Goal: Transaction & Acquisition: Purchase product/service

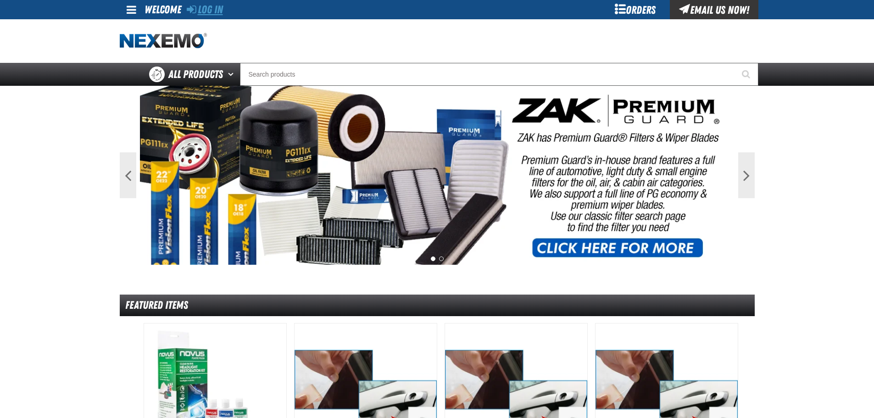
click at [205, 14] on link "Log In" at bounding box center [205, 9] width 36 height 13
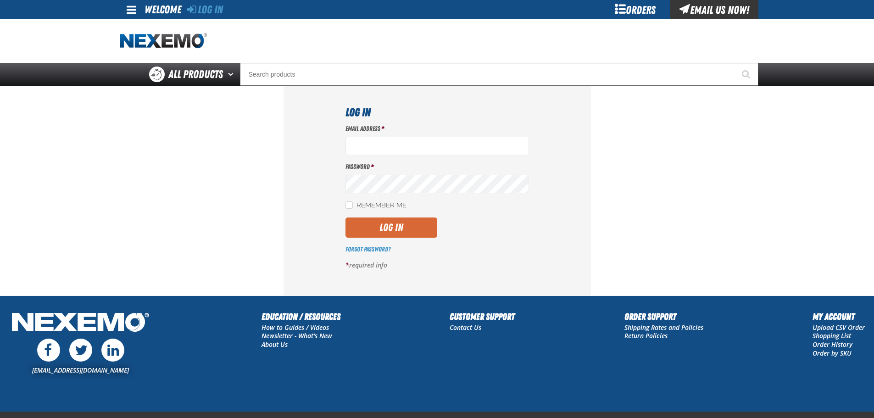
type input "Jnickel@vtaig.com"
click at [410, 225] on button "Log In" at bounding box center [391, 227] width 92 height 20
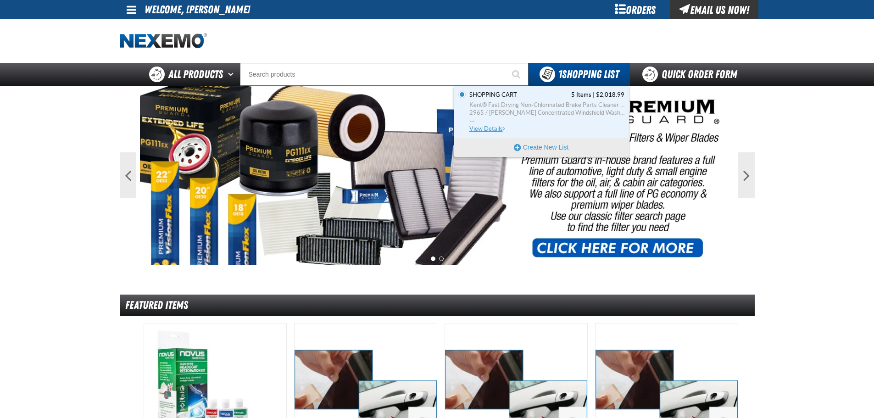
click at [545, 120] on span "Kent® Fast Drying Non-Chlorinated Brake Parts Cleaner (55 US gallon) 2965 / Joh…" at bounding box center [546, 113] width 155 height 24
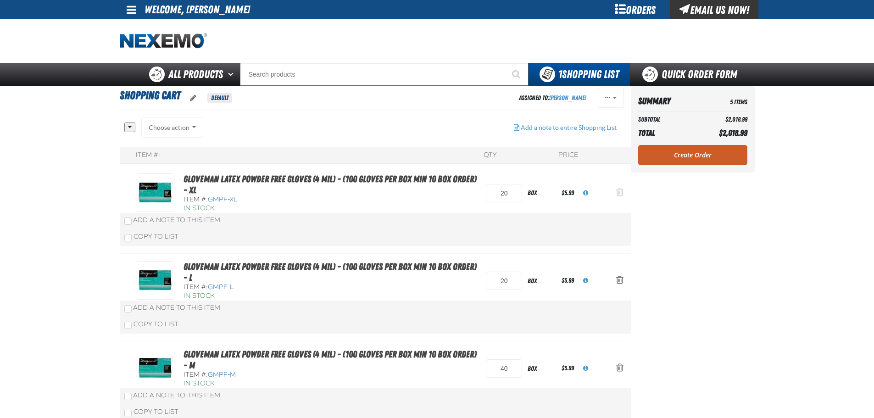
click at [619, 191] on span "Action Remove Gloveman Latex Powder Free Gloves (4 mil) - (100 gloves per box M…" at bounding box center [619, 192] width 7 height 9
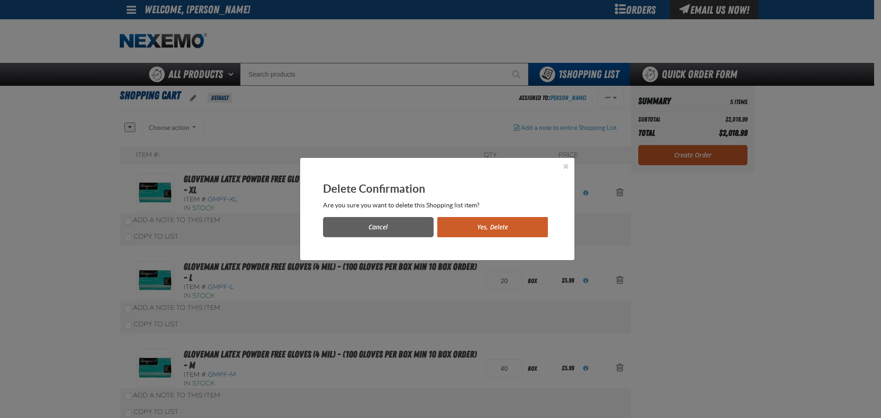
click at [499, 233] on button "Yes, Delete" at bounding box center [492, 227] width 111 height 20
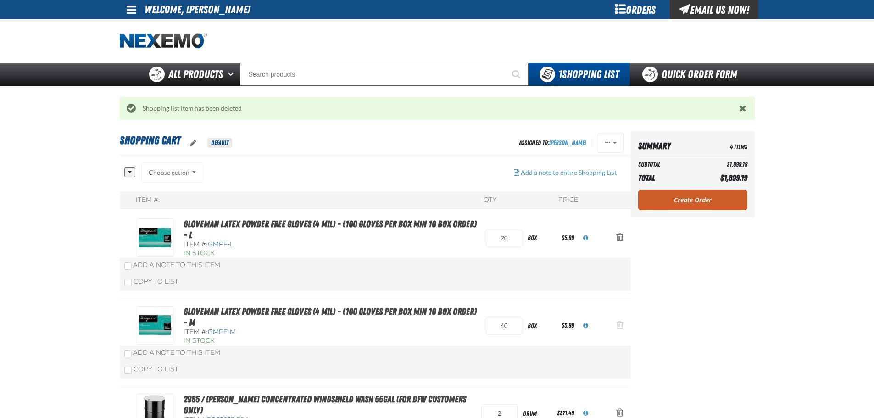
click at [621, 325] on span "Action Remove Gloveman Latex Powder Free Gloves (4 mil) - (100 gloves per box M…" at bounding box center [619, 324] width 7 height 9
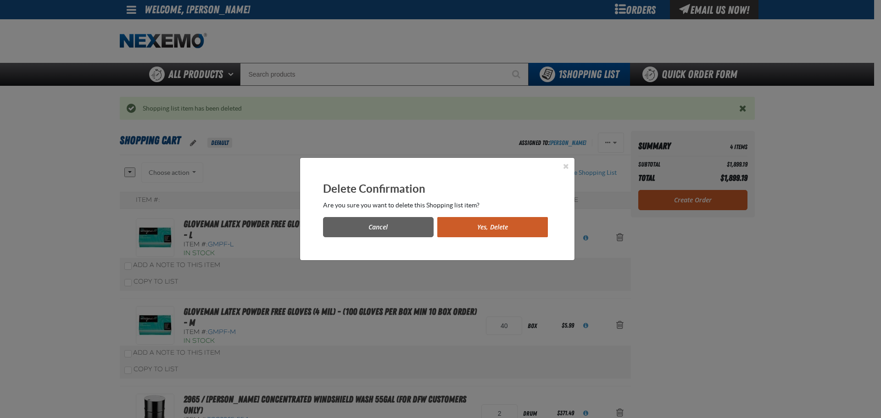
click at [518, 229] on button "Yes, Delete" at bounding box center [492, 227] width 111 height 20
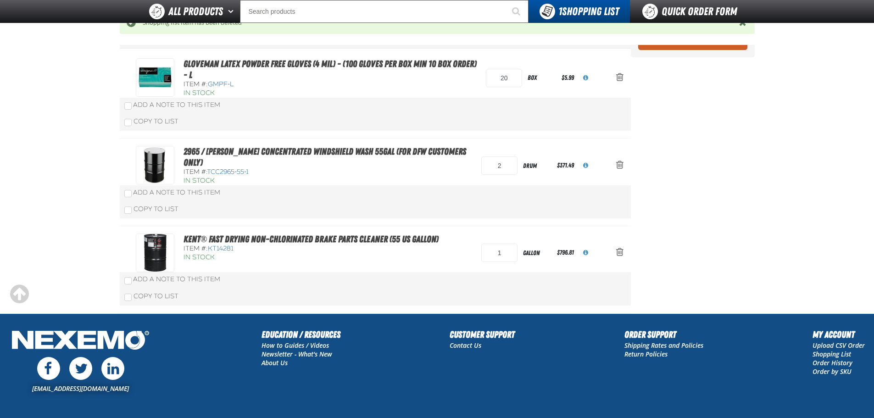
scroll to position [138, 0]
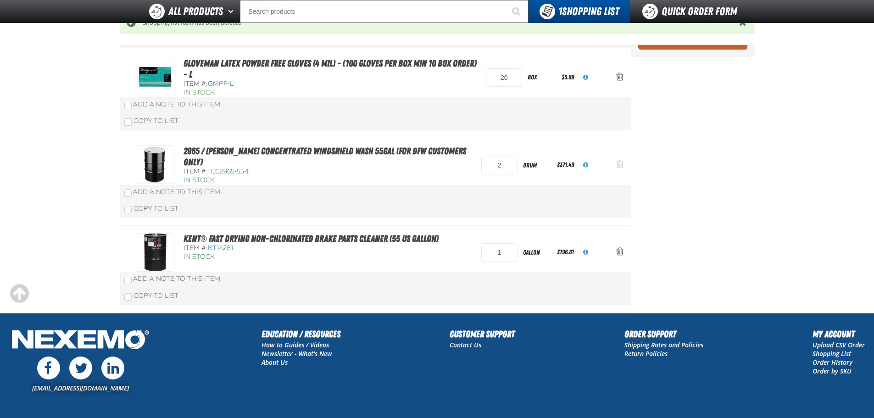
click at [616, 165] on span "Action Remove 2965 / Johnsen&#039;s Concentrated Windshield Wash 55gal (For DFW…" at bounding box center [619, 164] width 7 height 9
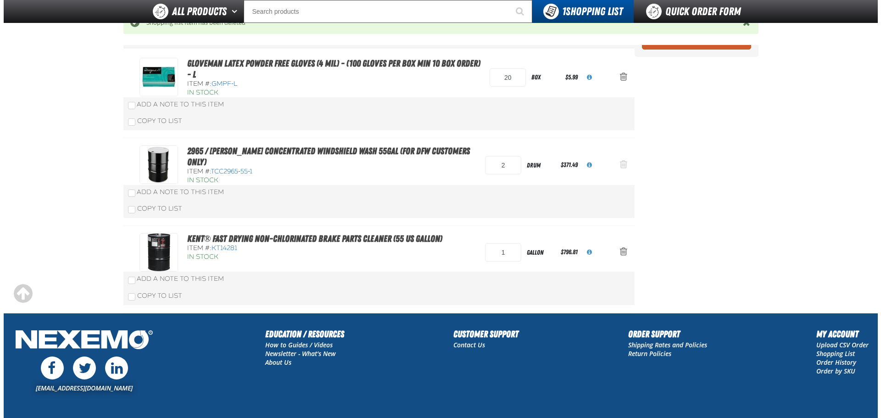
scroll to position [0, 0]
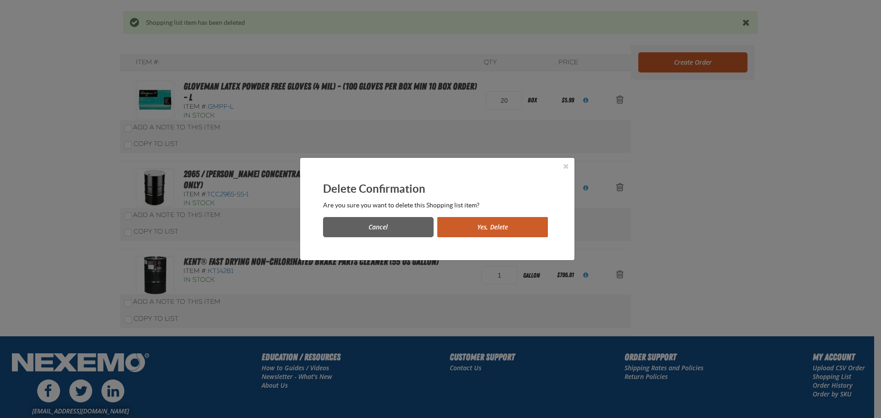
click at [483, 226] on button "Yes, Delete" at bounding box center [492, 227] width 111 height 20
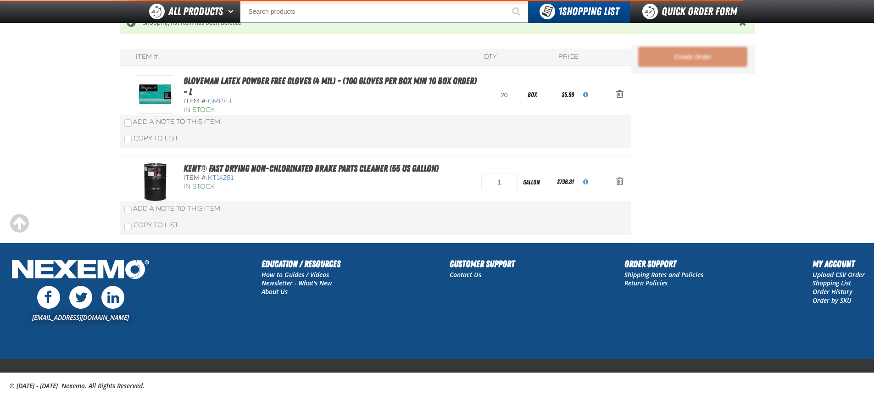
scroll to position [120, 0]
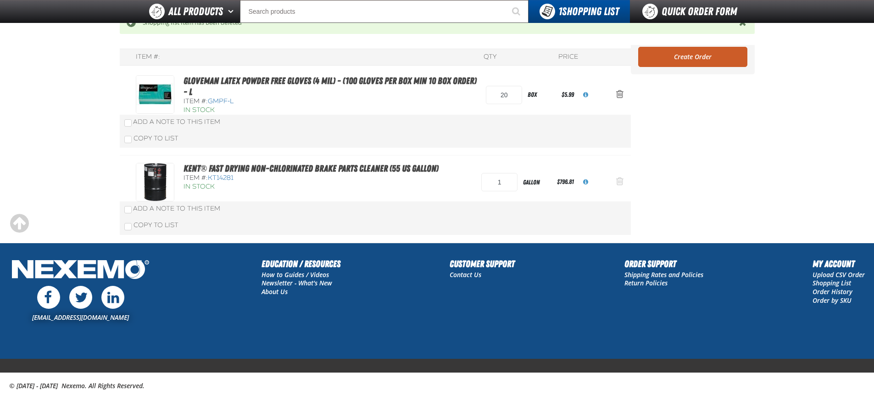
click at [615, 181] on button "Action Remove Kent® Fast Drying Non-Chlorinated Brake Parts Cleaner (55 US gall…" at bounding box center [620, 182] width 22 height 20
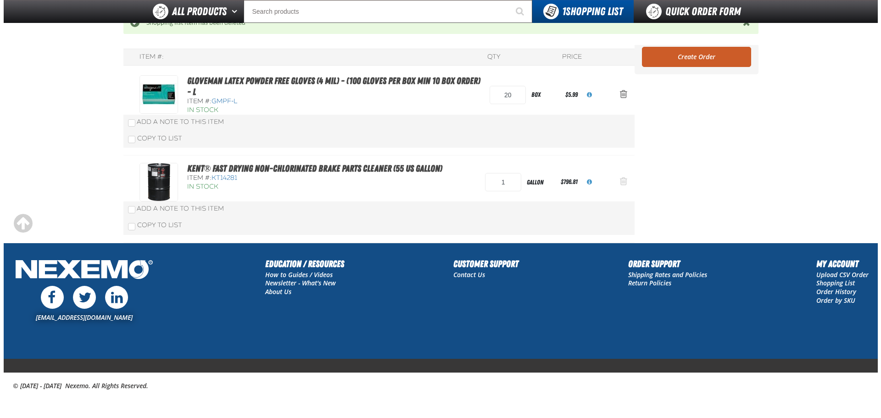
scroll to position [0, 0]
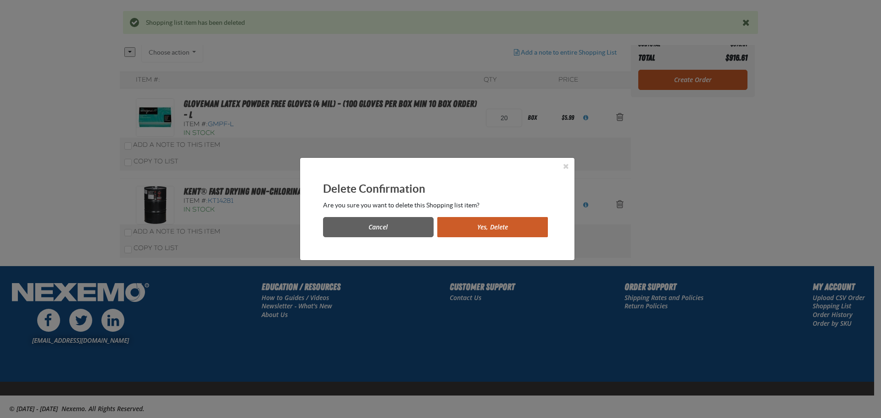
click at [485, 229] on button "Yes, Delete" at bounding box center [492, 227] width 111 height 20
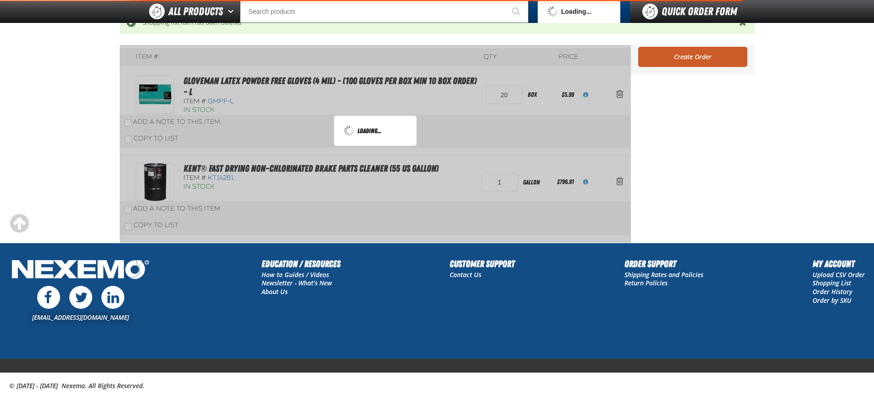
scroll to position [106, 0]
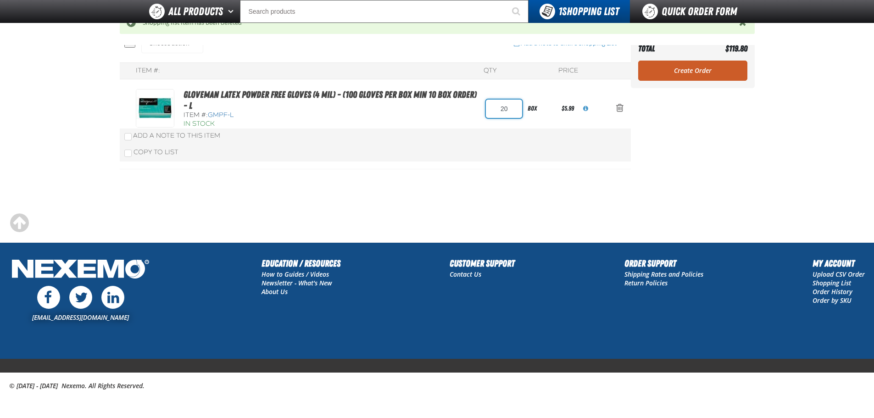
click at [514, 106] on input "20" at bounding box center [504, 109] width 36 height 18
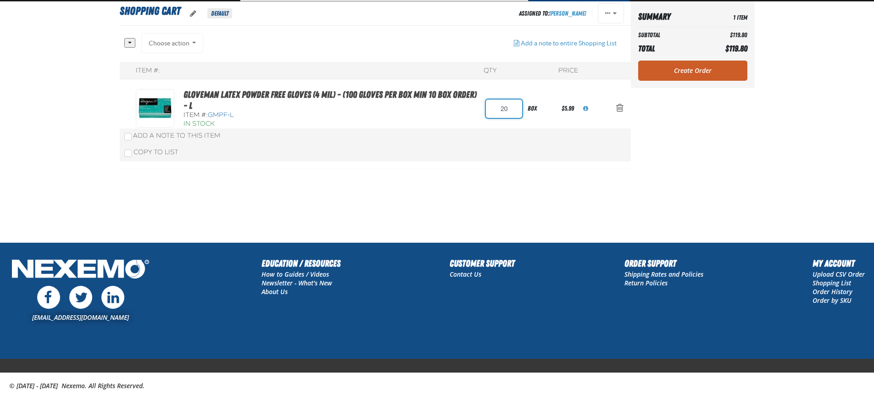
scroll to position [61, 0]
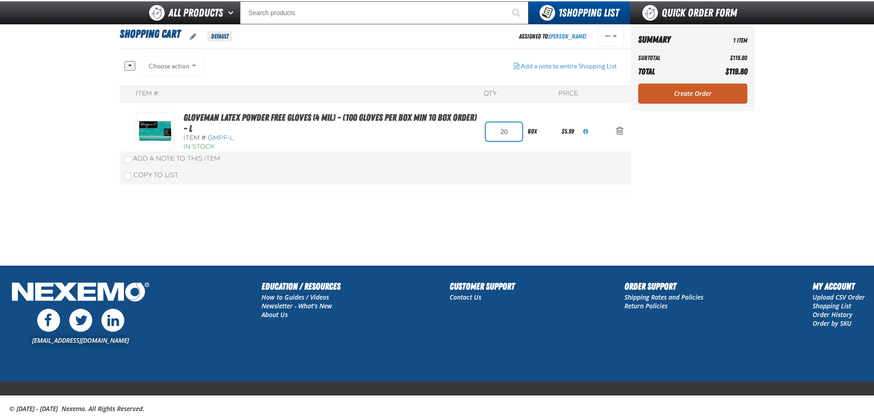
type input "2"
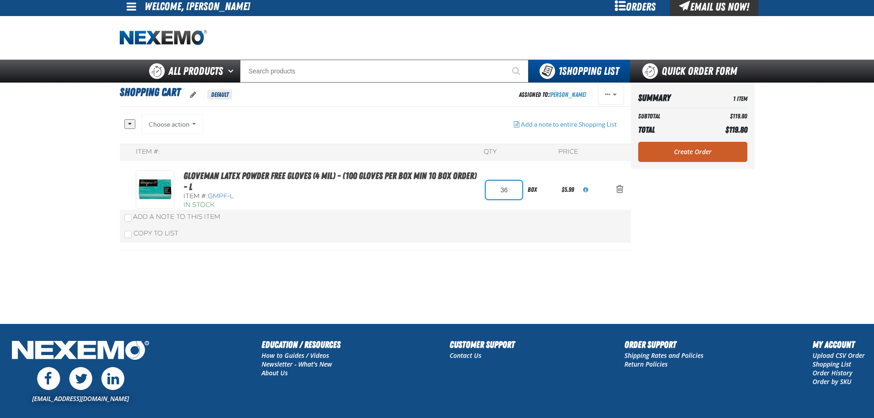
scroll to position [0, 0]
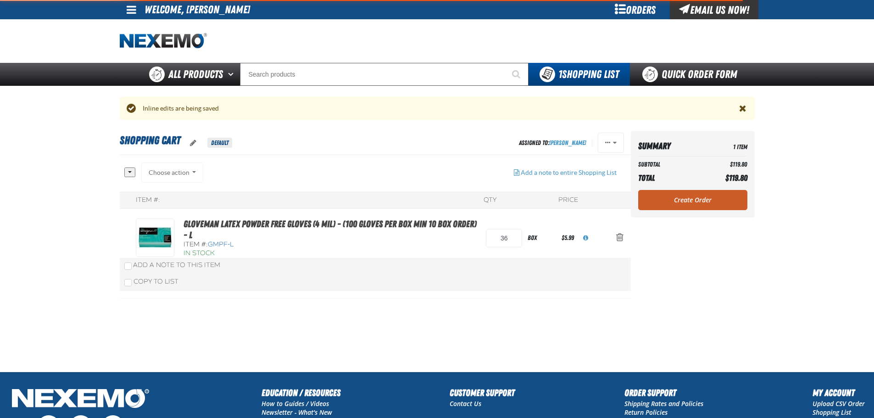
click at [471, 244] on div "Gloveman Latex Powder Free Gloves (4 mil) - (100 gloves per box MIN 10 box orde…" at bounding box center [375, 255] width 511 height 88
type input "20"
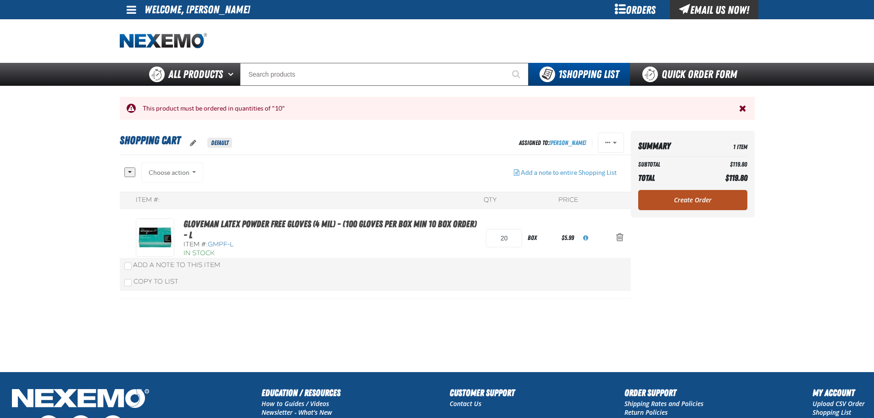
click at [703, 202] on link "Create Order" at bounding box center [692, 200] width 109 height 20
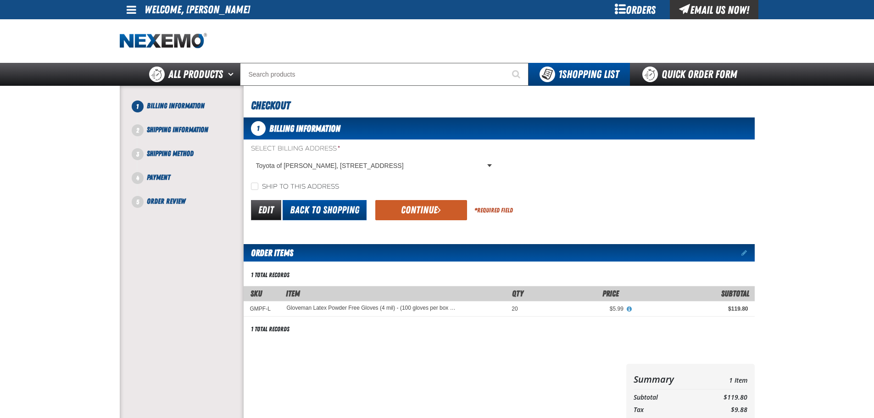
click at [296, 209] on link "Back to Shopping" at bounding box center [325, 210] width 84 height 20
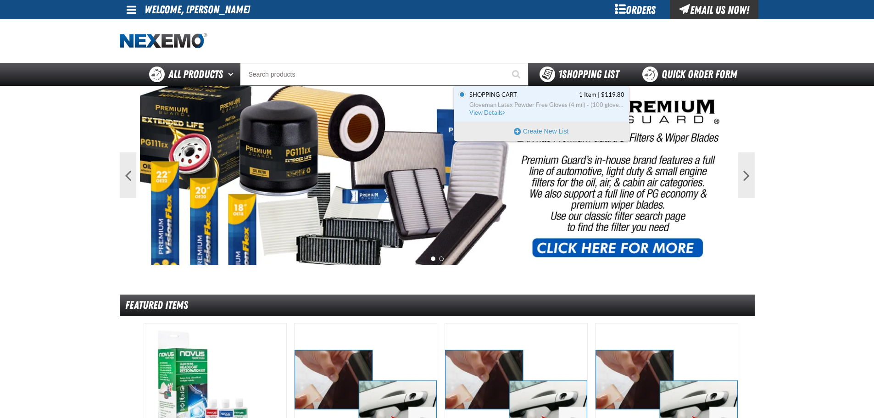
click at [594, 74] on span "1 Shopping List" at bounding box center [588, 74] width 61 height 13
click at [555, 97] on span "Shopping Cart 1 Item | $119.80" at bounding box center [546, 95] width 155 height 8
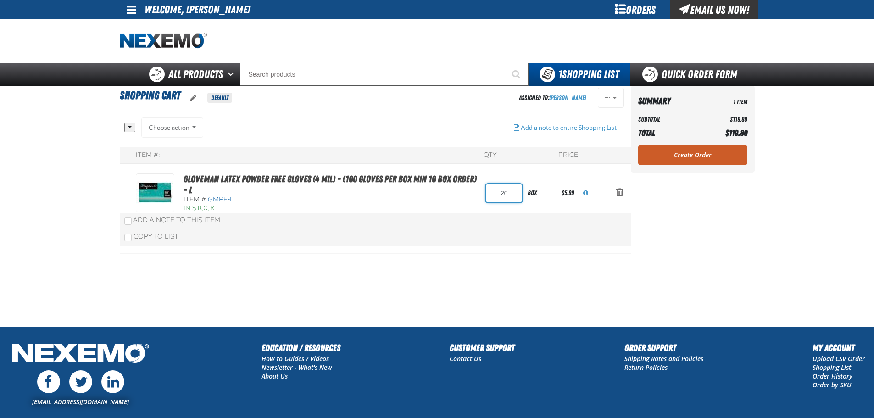
click at [515, 194] on input "20" at bounding box center [504, 193] width 36 height 18
type input "2"
type input "3"
type input "40"
click at [758, 234] on div "Shopping Cart Default Assigned To: [PERSON_NAME] Reassign Duplicate Delete QTY" at bounding box center [437, 206] width 642 height 241
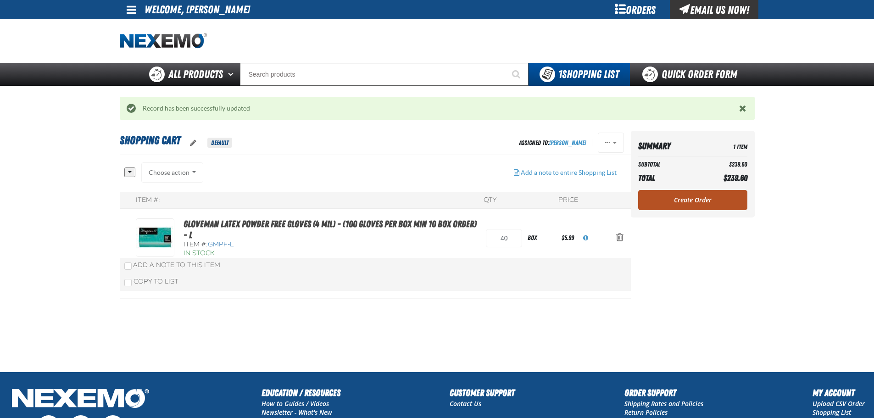
click at [704, 200] on link "Create Order" at bounding box center [692, 200] width 109 height 20
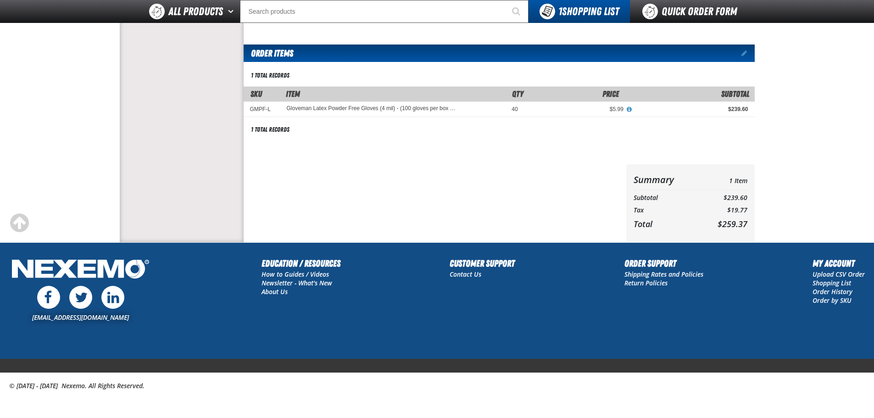
scroll to position [39, 0]
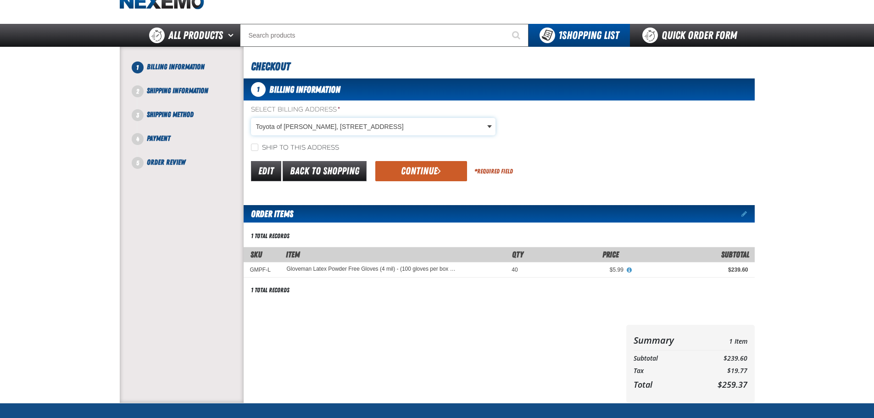
click at [325, 129] on body "Skip to Main Content Staging Site 5.1 Upgrade Site My Account My Account Suppor…" at bounding box center [437, 269] width 874 height 617
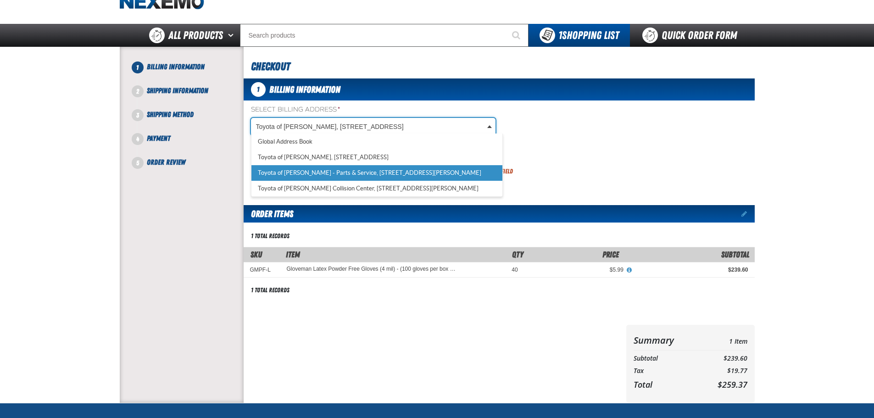
scroll to position [0, 4]
select select "a_374"
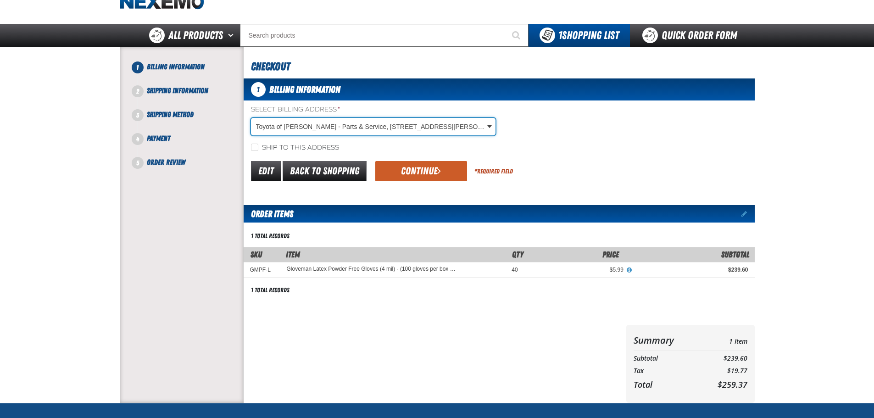
click at [299, 141] on div "Select Billing Address * Toyota of Richardson - Parts & Service, 404 Monte Blai…" at bounding box center [499, 128] width 511 height 47
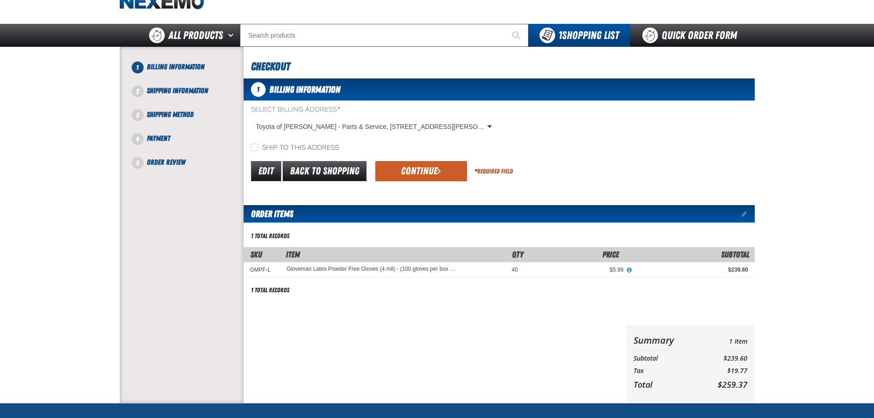
click at [303, 145] on label "Ship to this address" at bounding box center [295, 148] width 88 height 9
click at [258, 145] on input "Ship to this address" at bounding box center [254, 147] width 7 height 7
checkbox input "true"
click at [391, 172] on button "Continue" at bounding box center [421, 171] width 92 height 20
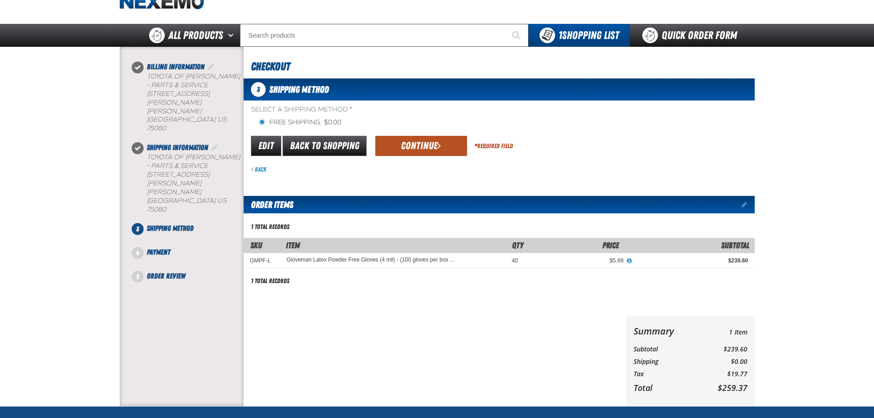
click at [418, 146] on button "Continue" at bounding box center [421, 146] width 92 height 20
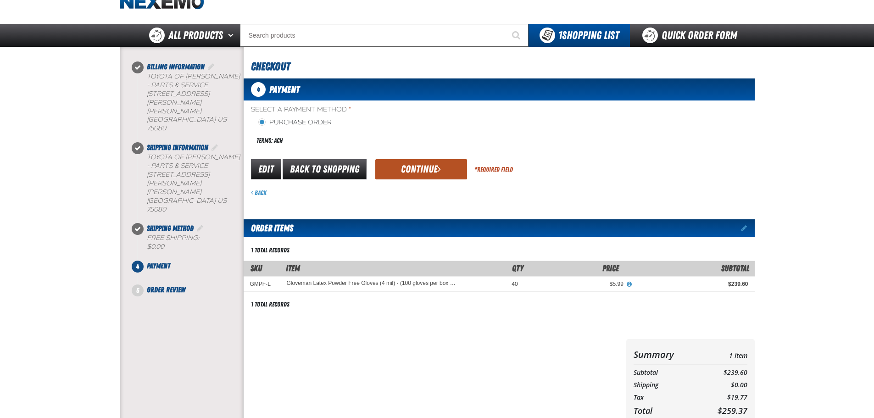
click at [426, 165] on button "Continue" at bounding box center [421, 169] width 92 height 20
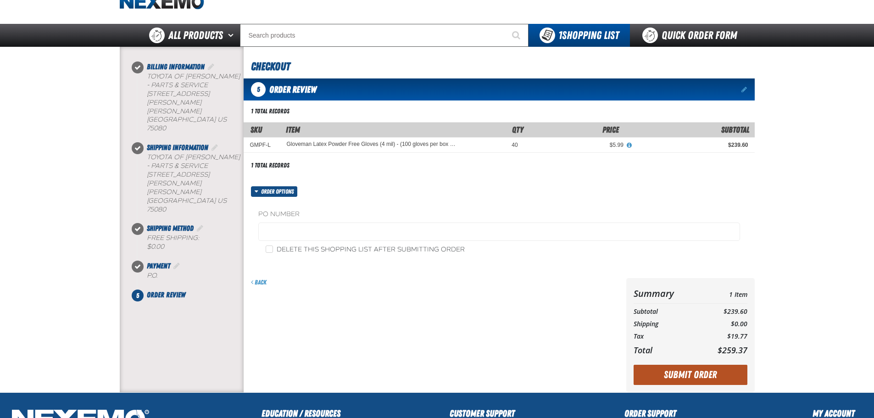
click at [723, 374] on button "Submit Order" at bounding box center [690, 375] width 114 height 20
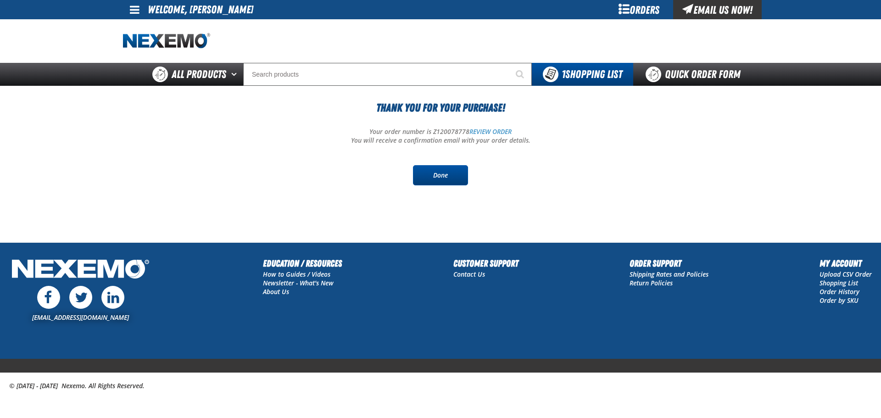
click at [446, 176] on link "Done" at bounding box center [440, 175] width 55 height 20
